Goal: Task Accomplishment & Management: Manage account settings

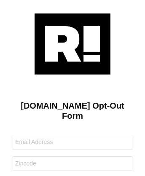
click at [72, 43] on img at bounding box center [72, 43] width 76 height 61
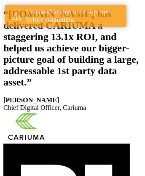
scroll to position [155, 0]
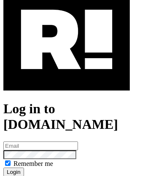
click at [66, 76] on img at bounding box center [66, 40] width 126 height 102
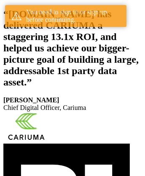
scroll to position [155, 0]
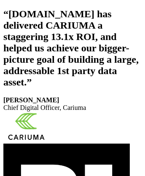
scroll to position [142, 0]
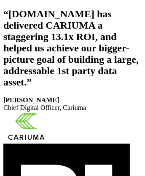
scroll to position [142, 0]
